Goal: Transaction & Acquisition: Purchase product/service

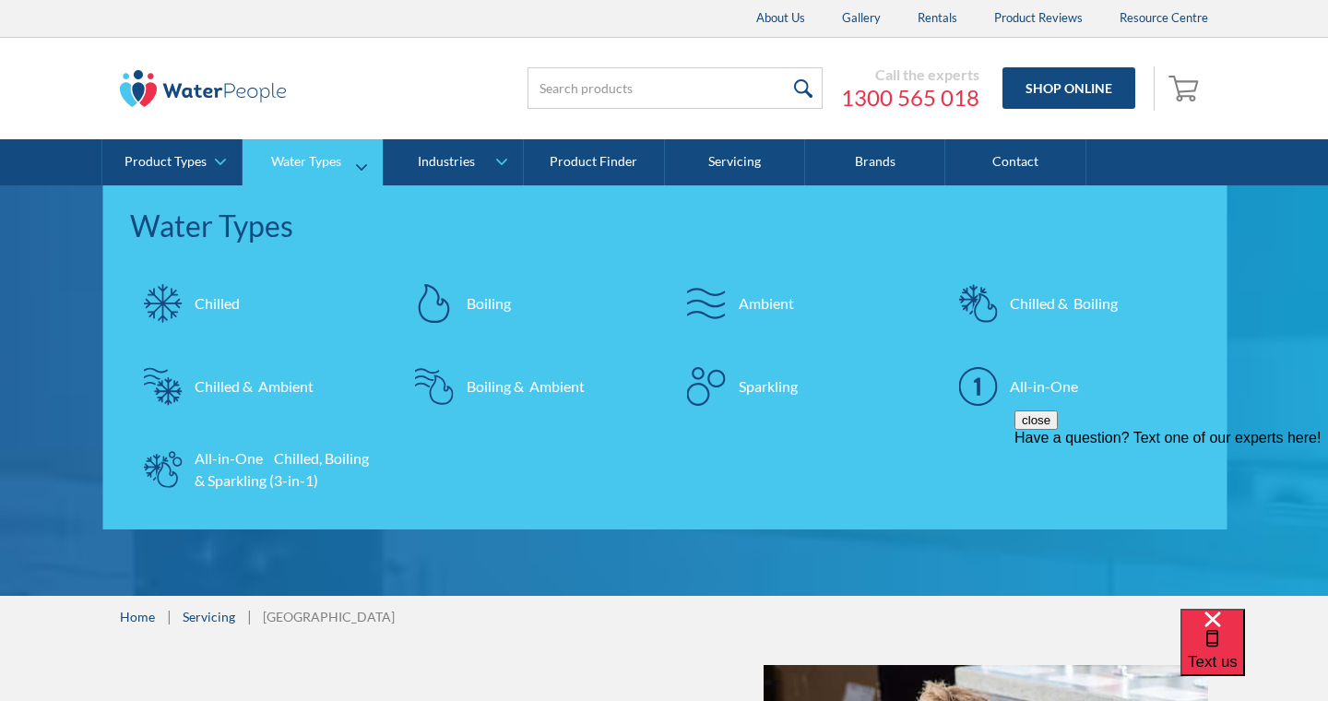
click at [1058, 389] on div "All-in-One" at bounding box center [1044, 386] width 68 height 22
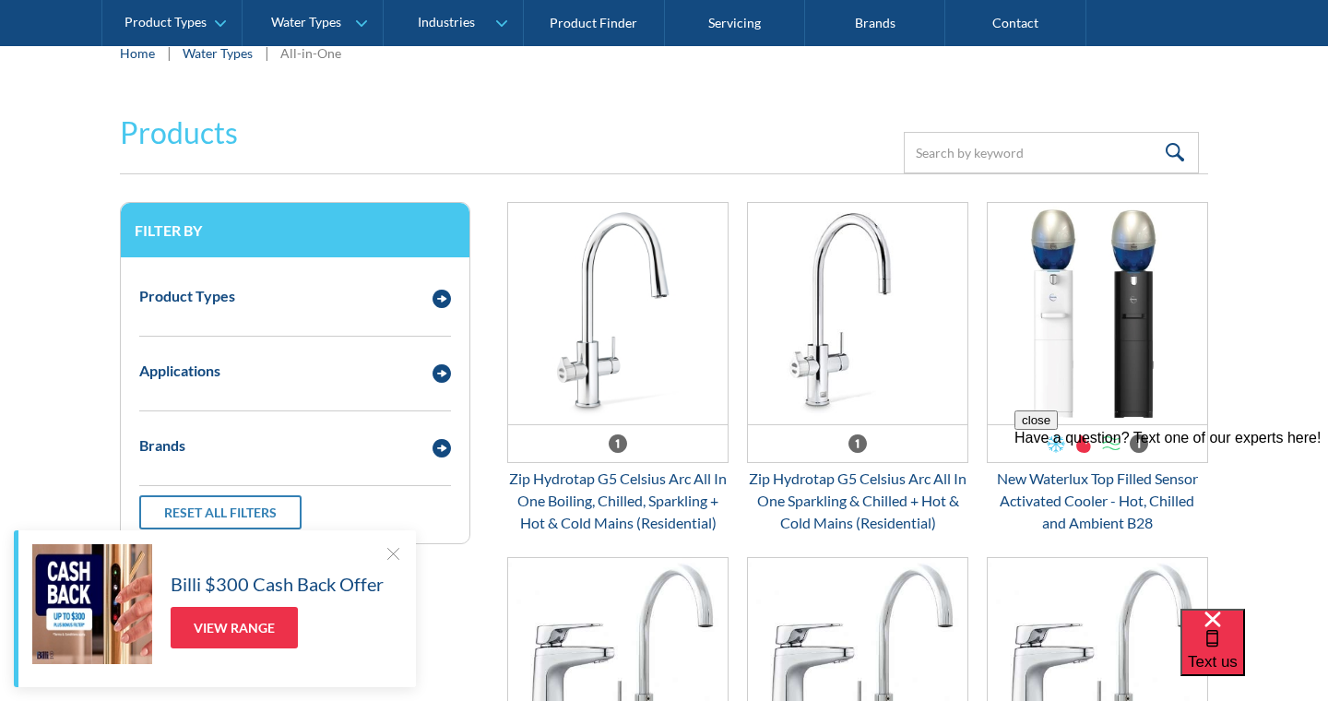
scroll to position [333, 0]
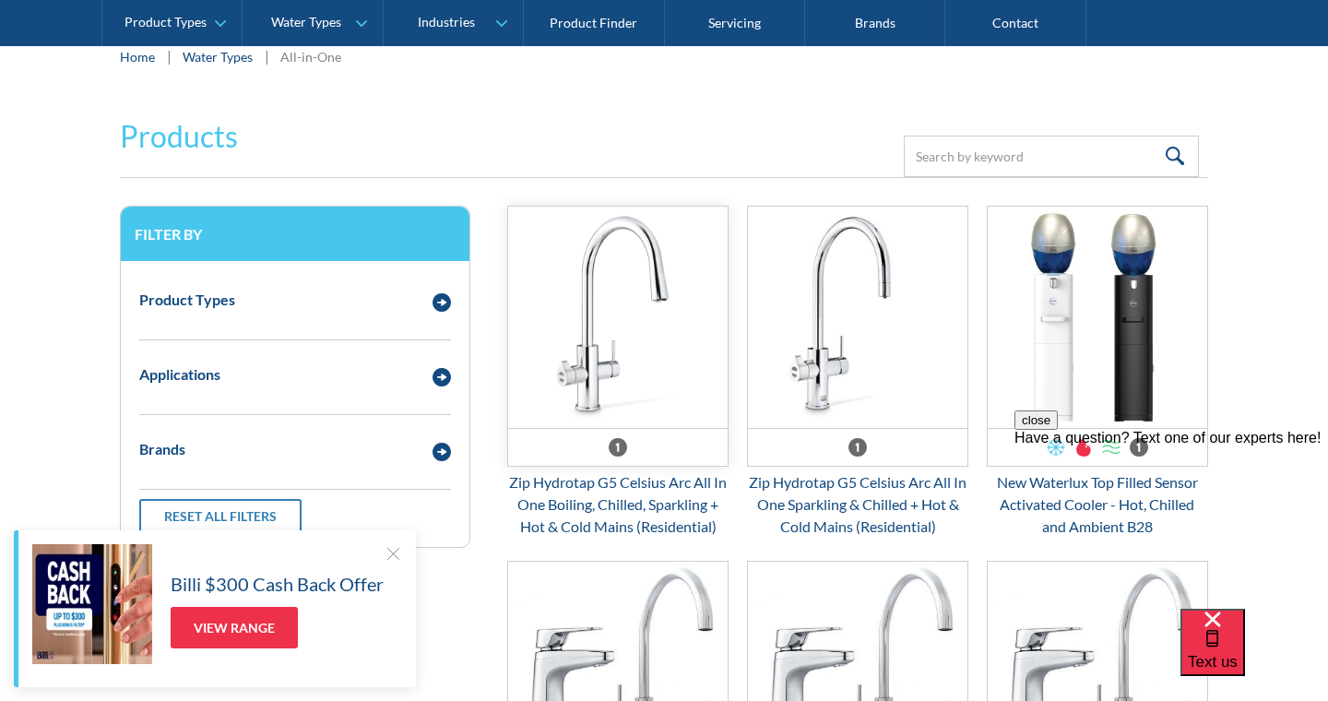
click at [655, 351] on img "Email Form 3" at bounding box center [617, 317] width 219 height 221
